Goal: Information Seeking & Learning: Learn about a topic

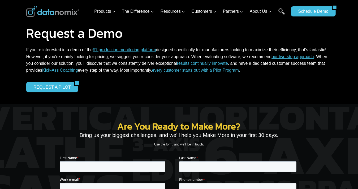
click at [27, 52] on p "If you’re interested in a demo of the #1 production monitoring platform designe…" at bounding box center [179, 59] width 306 height 27
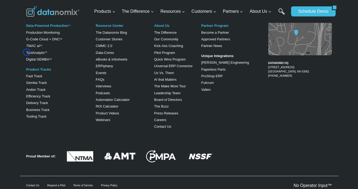
scroll to position [378, 0]
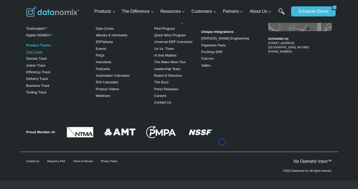
click at [27, 52] on link "Fast Track" at bounding box center [34, 52] width 16 height 4
click at [33, 43] on link "Product Tracks" at bounding box center [38, 45] width 25 height 4
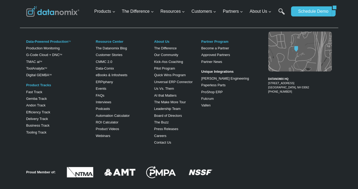
scroll to position [618, 0]
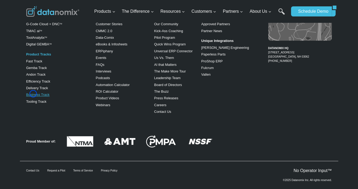
click at [33, 94] on link "Business Track" at bounding box center [37, 95] width 23 height 4
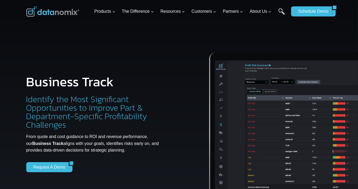
click at [40, 44] on div "Business Track Identify the Most Significant Opportunities to Improve Part & De…" at bounding box center [96, 119] width 141 height 169
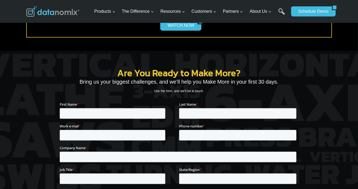
scroll to position [592, 0]
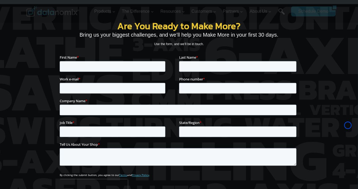
click at [40, 44] on div "Are You Ready to Make More? Bring us your biggest challenges, and we’ll help yo…" at bounding box center [179, 119] width 318 height 231
click at [35, 52] on div "Are You Ready to Make More? Bring us your biggest challenges, and we’ll help yo…" at bounding box center [179, 119] width 318 height 231
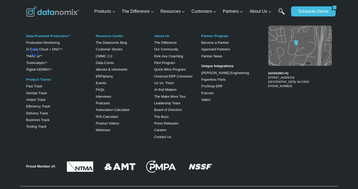
scroll to position [861, 0]
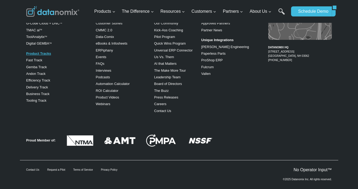
click at [35, 52] on link "Product Tracks" at bounding box center [38, 53] width 25 height 4
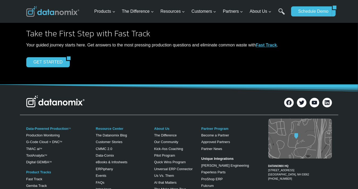
scroll to position [625, 0]
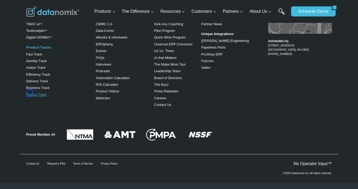
click at [30, 93] on link "Tooling Track" at bounding box center [36, 95] width 20 height 4
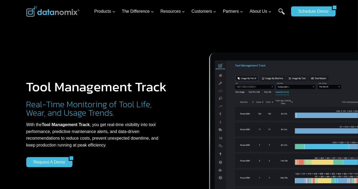
click at [40, 27] on div "Tool Management Track Real-Time Monitoring of Tool Life, Wear, and Usage Trends…" at bounding box center [179, 108] width 318 height 217
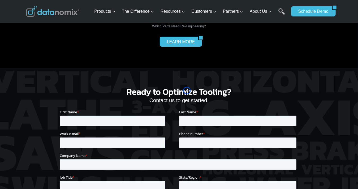
scroll to position [1157, 0]
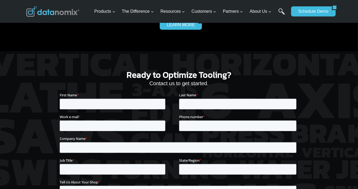
click at [40, 12] on figcaption "TOOLING INSIGHTS: Which Parts Need Re-Engineering?" at bounding box center [179, 6] width 295 height 11
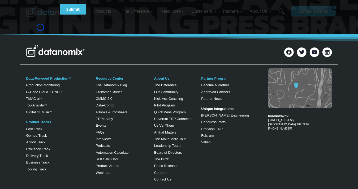
scroll to position [1455, 0]
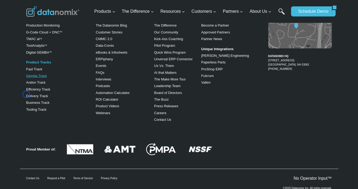
click at [26, 78] on link "Gemba Track" at bounding box center [36, 76] width 21 height 4
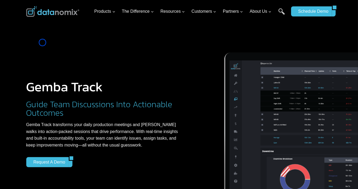
click at [42, 42] on div "Gemba Track Guide Team Discussions Into Actionable Outcomes Gemba Track transfo…" at bounding box center [104, 119] width 156 height 169
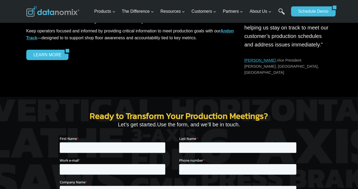
scroll to position [796, 0]
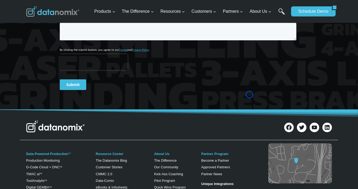
click at [42, 42] on div "Ready to Transform Your Production Meetings? Let’s get started. Use the form, a…" at bounding box center [179, -1] width 318 height 219
click at [53, 38] on div "Ready to Transform Your Production Meetings? Let’s get started. Use the form, a…" at bounding box center [179, -1] width 318 height 219
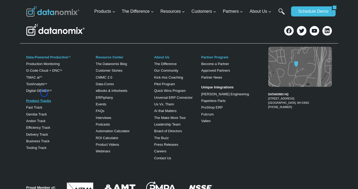
click at [44, 99] on link "Product Tracks" at bounding box center [38, 101] width 25 height 4
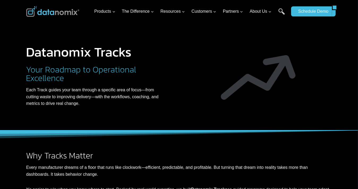
click at [49, 31] on div "Datanomix Tracks Your Roadmap to Operational Excellence Each Track guides your …" at bounding box center [179, 65] width 318 height 130
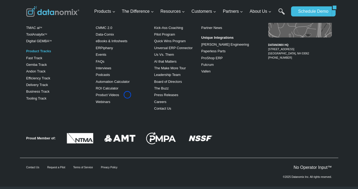
scroll to position [627, 0]
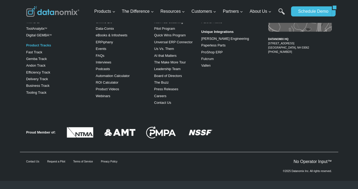
click at [49, 31] on div "Data-Powered Production TM Production Monitoring G-Code Cloud + DNC TM TMAC ai …" at bounding box center [56, 47] width 61 height 101
click at [128, 130] on img at bounding box center [120, 132] width 32 height 7
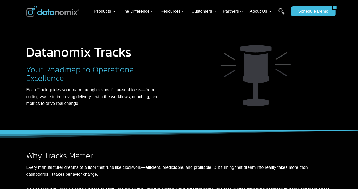
click at [50, 45] on h1 "Datanomix Tracks" at bounding box center [96, 51] width 141 height 13
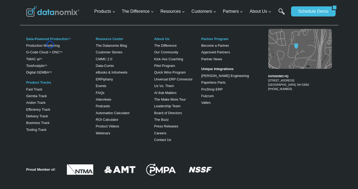
scroll to position [608, 0]
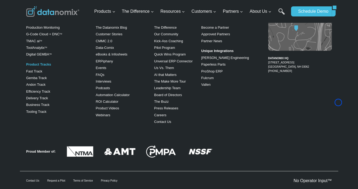
click at [50, 45] on div "Data-Powered Production TM Production Monitoring G-Code Cloud + DNC TM TMAC ai …" at bounding box center [56, 66] width 61 height 101
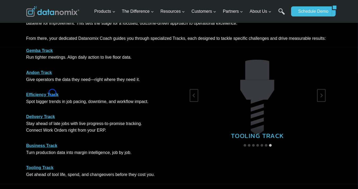
click at [52, 93] on link "Efficiency Track" at bounding box center [42, 94] width 32 height 5
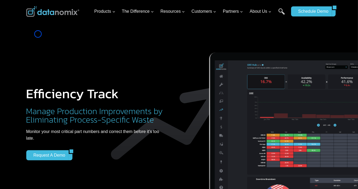
click at [38, 34] on div "Efficiency Track Manage Production Improvements by Eliminating Process-Specific…" at bounding box center [179, 112] width 318 height 224
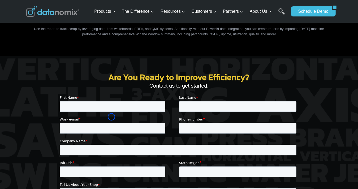
scroll to position [756, 0]
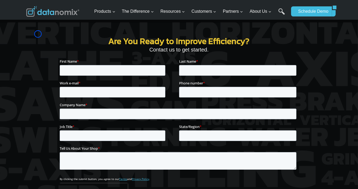
click at [38, 34] on div "Are You Ready to Improve Efficiency? Contact us to get started." at bounding box center [179, 129] width 318 height 219
